Goal: Transaction & Acquisition: Purchase product/service

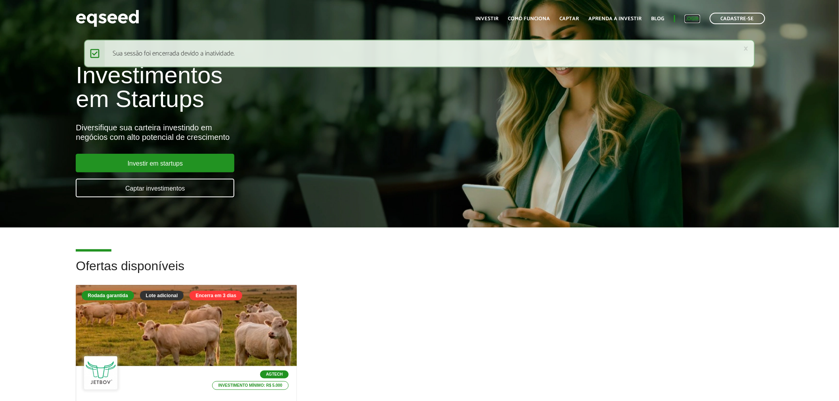
click at [697, 16] on link "Login" at bounding box center [692, 18] width 15 height 5
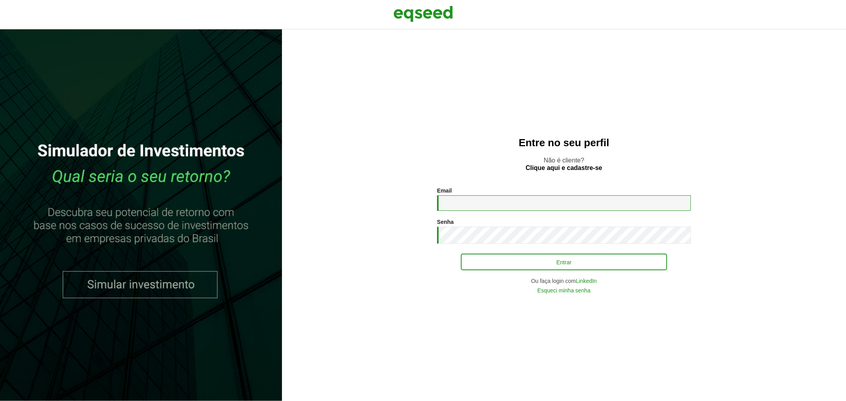
type input "**********"
click at [492, 262] on button "Entrar" at bounding box center [564, 262] width 206 height 15
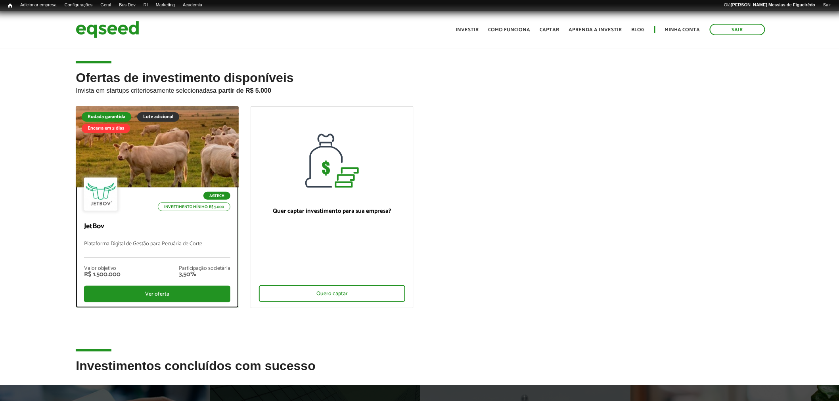
click at [142, 172] on div at bounding box center [158, 147] width 196 height 98
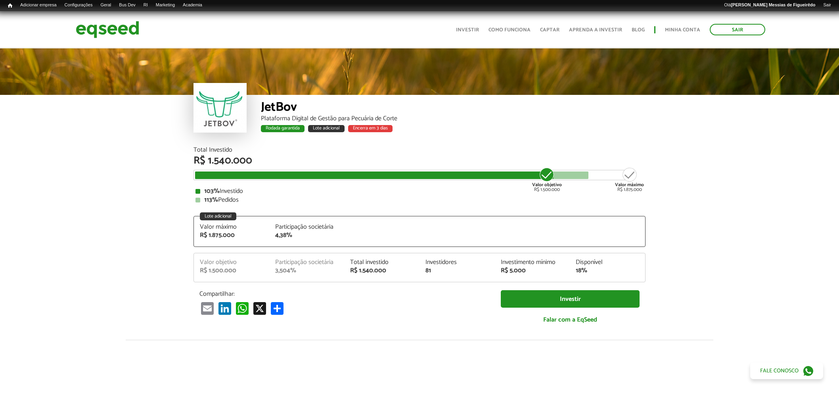
scroll to position [977, 0]
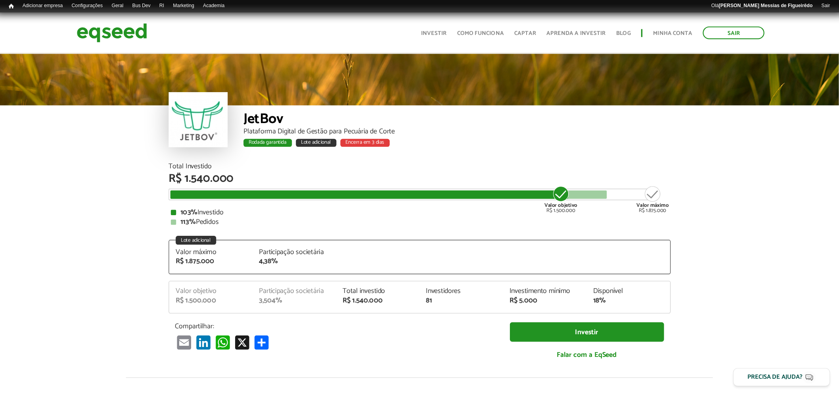
scroll to position [955, 0]
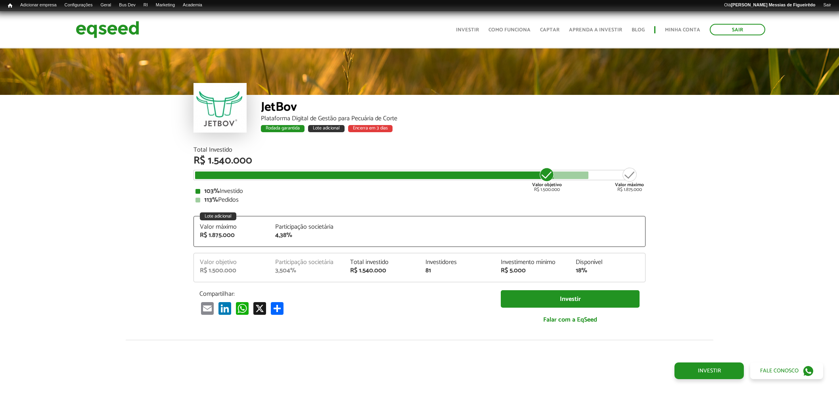
scroll to position [955, 0]
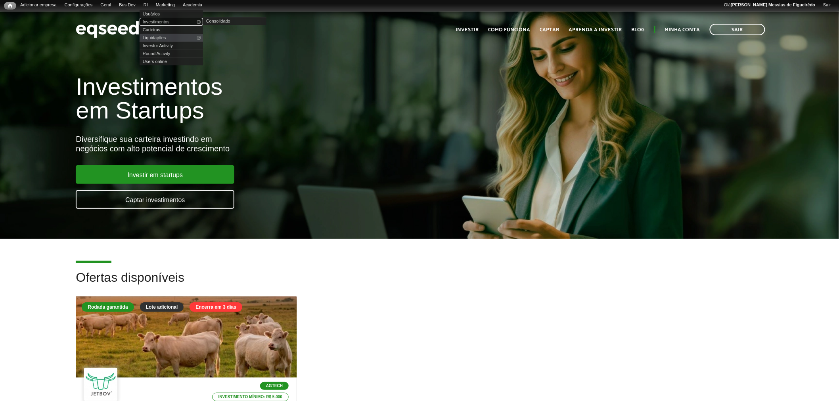
click at [160, 20] on link "Investimentos" at bounding box center [171, 22] width 63 height 8
click at [163, 38] on link "Liquidações" at bounding box center [171, 38] width 63 height 8
